Goal: Check status: Check status

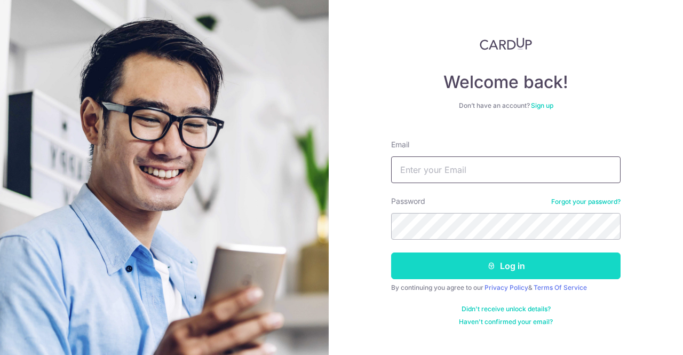
type input "[EMAIL_ADDRESS][DOMAIN_NAME]"
click at [452, 255] on button "Log in" at bounding box center [506, 265] width 230 height 27
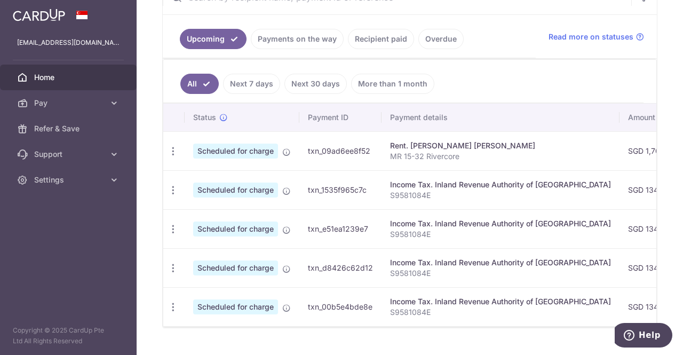
click at [389, 44] on link "Recipient paid" at bounding box center [381, 39] width 66 height 20
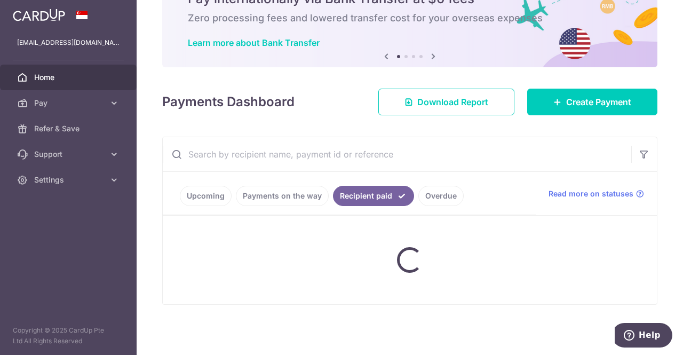
scroll to position [111, 0]
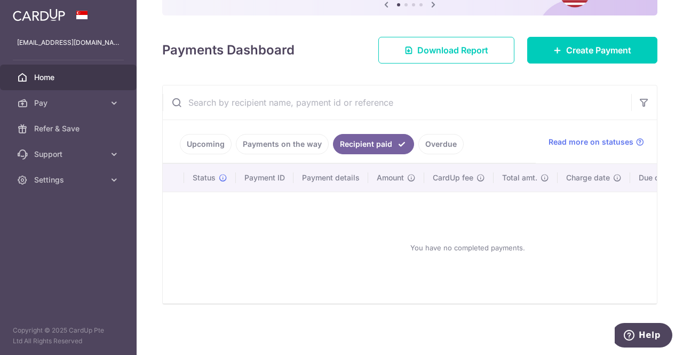
click at [302, 140] on link "Payments on the way" at bounding box center [282, 144] width 93 height 20
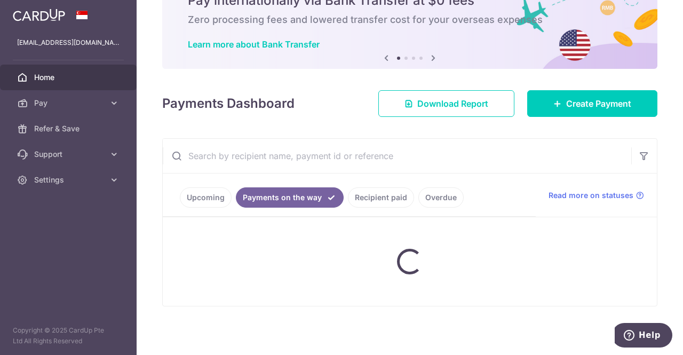
scroll to position [38, 0]
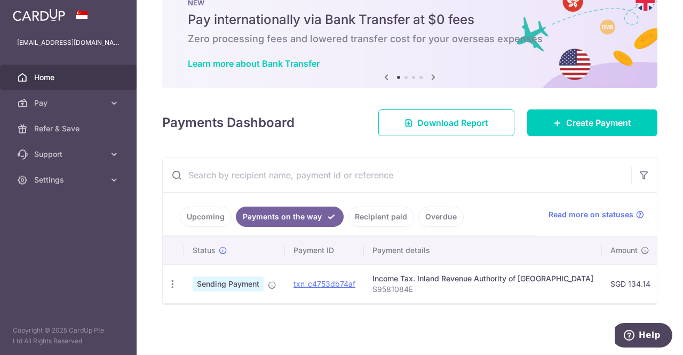
click at [208, 211] on link "Upcoming" at bounding box center [206, 217] width 52 height 20
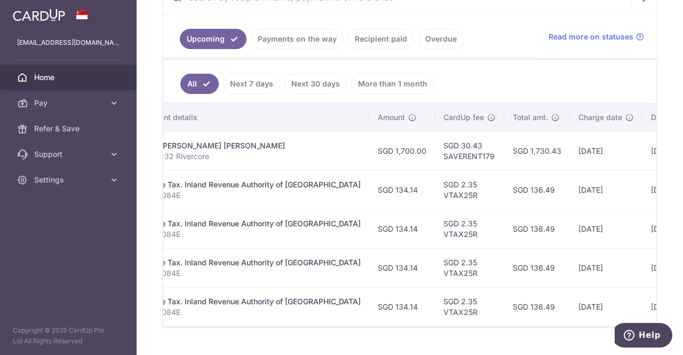
scroll to position [0, 339]
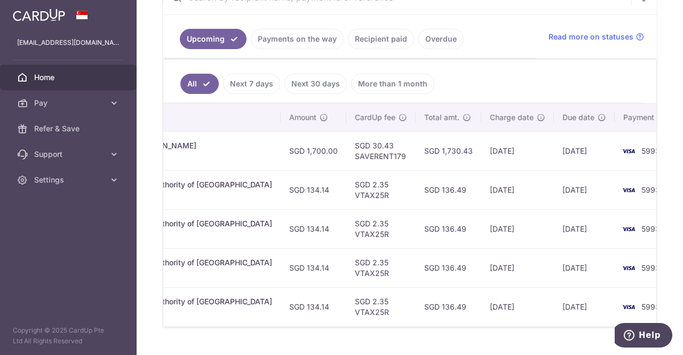
click at [276, 74] on li "Next 7 days" at bounding box center [249, 84] width 61 height 20
click at [284, 35] on link "Payments on the way" at bounding box center [297, 39] width 93 height 20
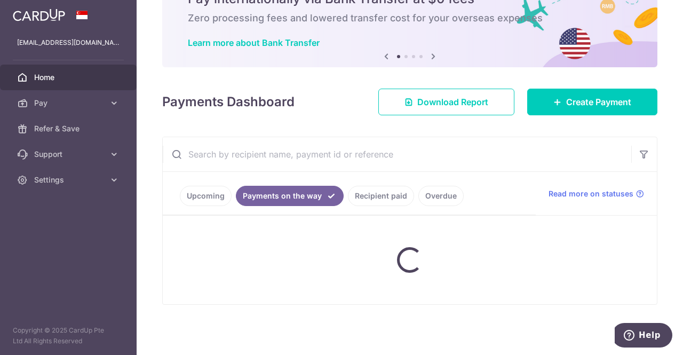
scroll to position [38, 0]
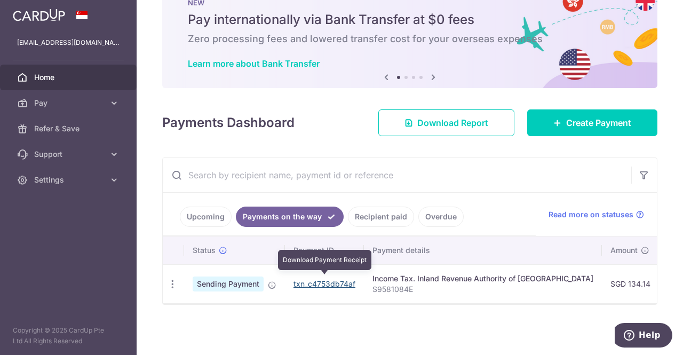
click at [318, 279] on link "txn_c4753db74af" at bounding box center [325, 283] width 62 height 9
